Goal: Information Seeking & Learning: Check status

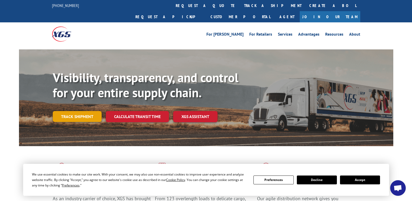
drag, startPoint x: 83, startPoint y: 103, endPoint x: 87, endPoint y: 105, distance: 4.5
click at [83, 111] on link "Track shipment" at bounding box center [77, 116] width 49 height 11
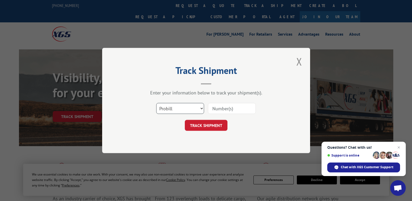
click at [202, 110] on select "Select category... Probill BOL PO" at bounding box center [180, 108] width 48 height 11
select select "bol"
click at [156, 103] on select "Select category... Probill BOL PO" at bounding box center [180, 108] width 48 height 11
paste input "17336333"
type input "17336333"
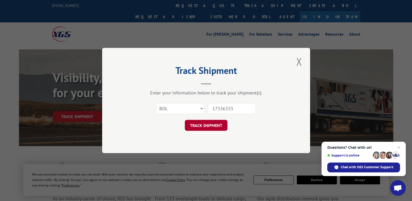
click at [214, 127] on button "TRACK SHIPMENT" at bounding box center [206, 125] width 43 height 11
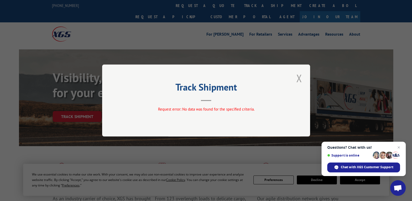
click at [298, 77] on button "Close modal" at bounding box center [299, 78] width 9 height 14
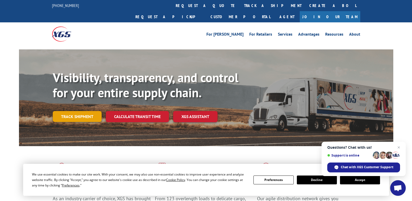
click at [77, 111] on link "Track shipment" at bounding box center [77, 116] width 49 height 11
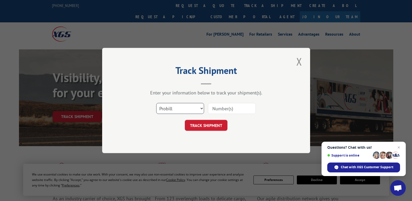
click at [182, 109] on select "Select category... Probill BOL PO" at bounding box center [180, 108] width 48 height 11
drag, startPoint x: 235, startPoint y: 104, endPoint x: 235, endPoint y: 109, distance: 4.7
click at [235, 104] on input at bounding box center [232, 108] width 48 height 11
type input "17336333"
click at [209, 130] on button "TRACK SHIPMENT" at bounding box center [206, 125] width 43 height 11
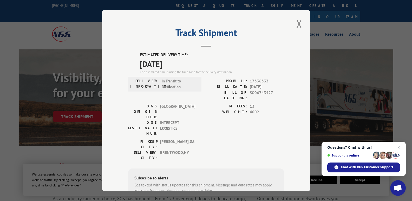
click at [279, 47] on div "Track Shipment ESTIMATED DELIVERY TIME: [DATE] The estimated time is using the …" at bounding box center [206, 100] width 208 height 181
click at [270, 109] on span "4002" at bounding box center [267, 112] width 34 height 6
click at [284, 115] on div "Track Shipment ESTIMATED DELIVERY TIME: [DATE] The estimated time is using the …" at bounding box center [206, 100] width 208 height 181
click at [135, 54] on div "ESTIMATED DELIVERY TIME: [DATE] The estimated time is using the time zone for t…" at bounding box center [206, 145] width 156 height 187
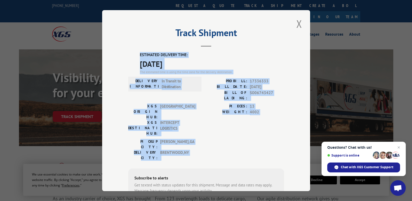
drag, startPoint x: 135, startPoint y: 54, endPoint x: 249, endPoint y: 133, distance: 138.3
click at [249, 133] on div "ESTIMATED DELIVERY TIME: [DATE] The estimated time is using the time zone for t…" at bounding box center [206, 145] width 156 height 187
copy div "ESTIMATED DELIVERY TIME: [DATE] The estimated time is using the time zone for t…"
click at [296, 23] on button "Close modal" at bounding box center [299, 24] width 9 height 14
